Goal: Task Accomplishment & Management: Manage account settings

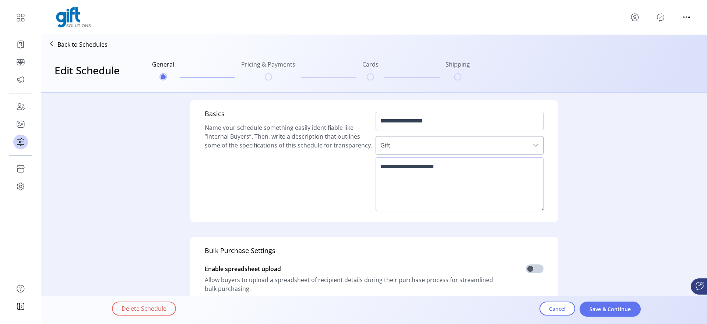
scroll to position [4, 3]
click at [630, 18] on icon "menu" at bounding box center [635, 17] width 12 height 12
click at [649, 50] on link "Sign Out" at bounding box center [661, 47] width 64 height 12
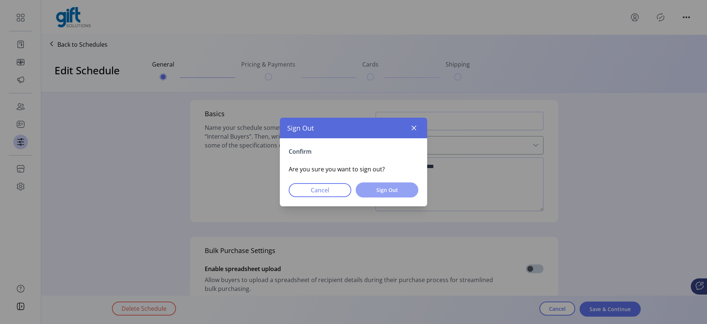
click at [409, 189] on button "Sign Out" at bounding box center [387, 190] width 63 height 15
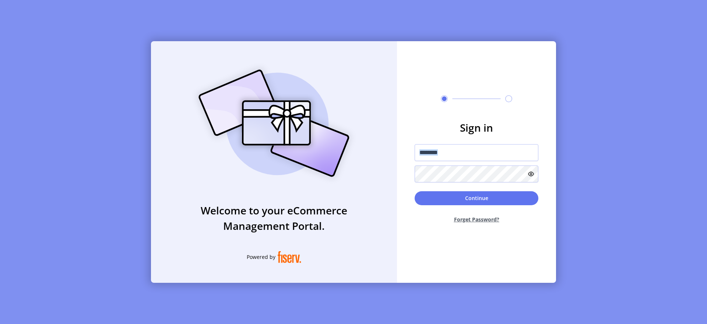
click at [451, 161] on div at bounding box center [477, 163] width 124 height 38
click at [446, 151] on input "text" at bounding box center [477, 152] width 124 height 17
type input "**********"
click at [530, 174] on icon at bounding box center [531, 174] width 6 height 6
